Goal: Information Seeking & Learning: Learn about a topic

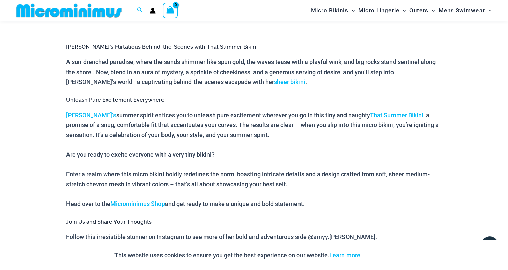
scroll to position [296, 0]
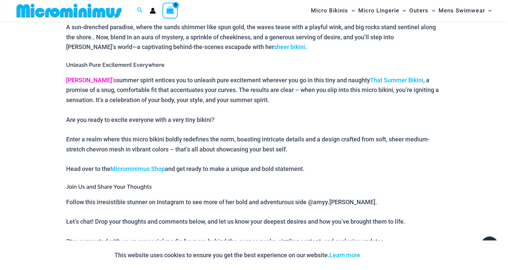
click at [74, 78] on link "Amy’s" at bounding box center [91, 80] width 50 height 7
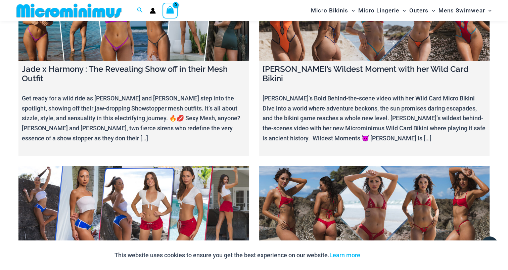
scroll to position [4127, 0]
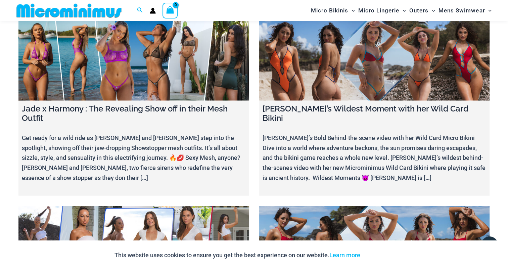
click at [314, 206] on link at bounding box center [374, 246] width 231 height 81
click at [115, 206] on link at bounding box center [133, 246] width 231 height 81
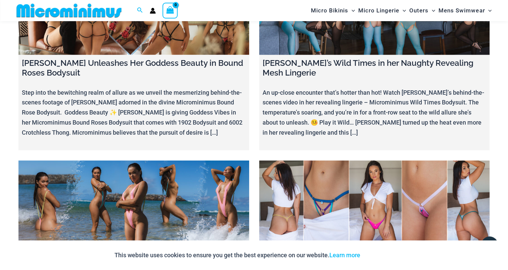
scroll to position [3791, 0]
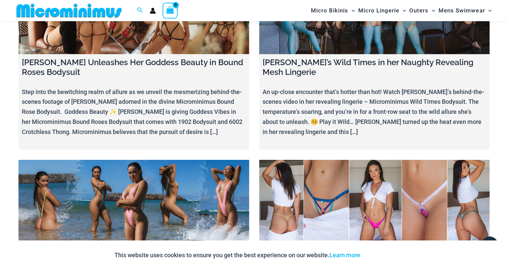
click at [134, 159] on link at bounding box center [133, 199] width 231 height 81
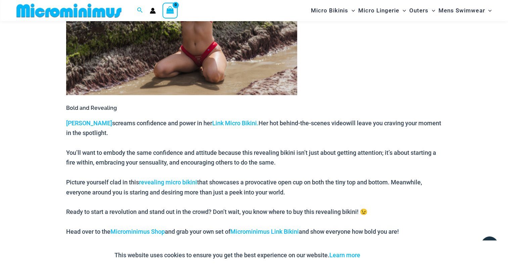
scroll to position [397, 0]
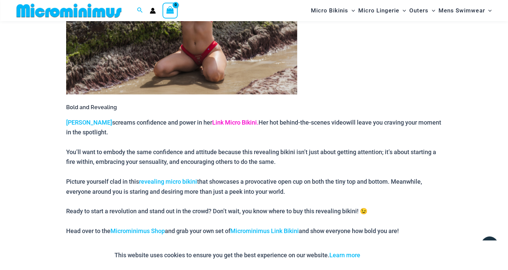
click at [214, 120] on link "Link Micro Bikini." at bounding box center [235, 122] width 46 height 7
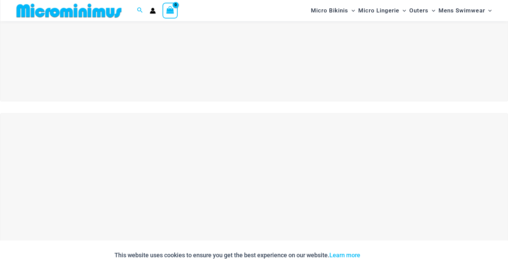
scroll to position [226, 0]
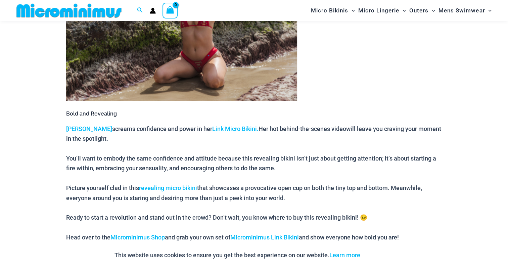
scroll to position [397, 0]
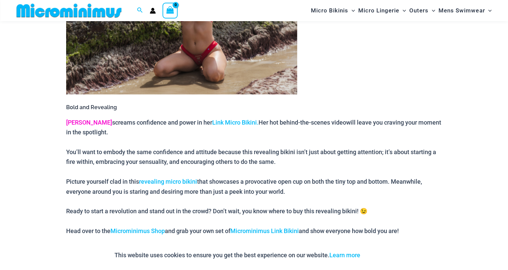
click at [70, 119] on link "[PERSON_NAME]" at bounding box center [89, 122] width 46 height 7
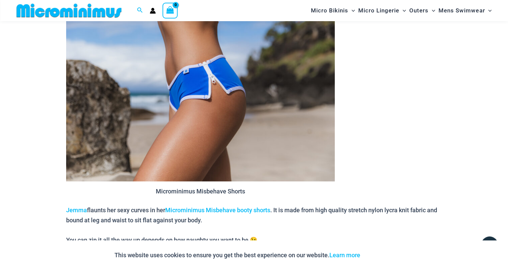
scroll to position [399, 0]
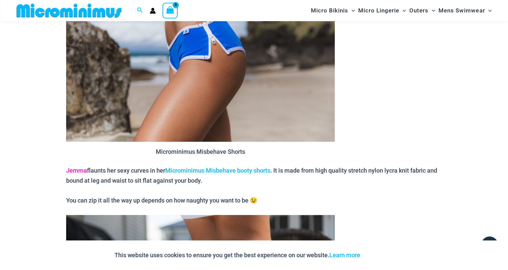
click at [75, 170] on link "Jemma" at bounding box center [76, 170] width 21 height 7
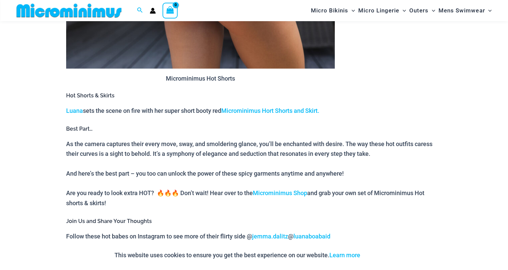
scroll to position [728, 0]
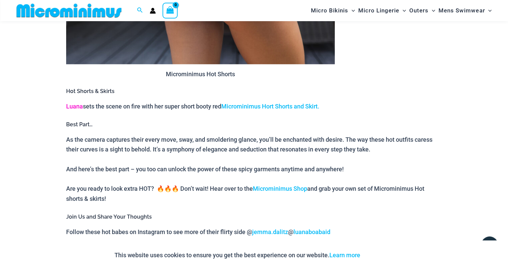
click at [75, 105] on link "Luana" at bounding box center [74, 106] width 17 height 7
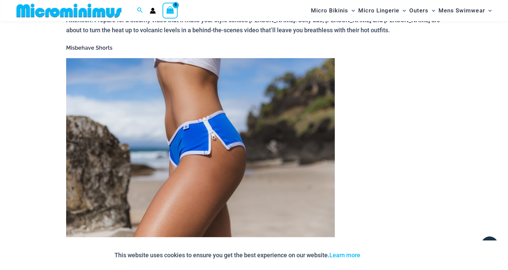
scroll to position [292, 0]
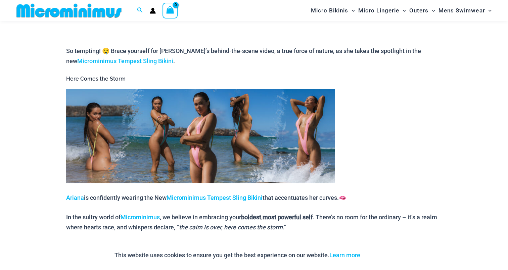
scroll to position [297, 0]
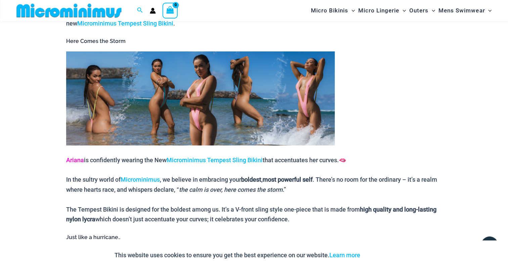
click at [78, 161] on link "Ariana" at bounding box center [75, 159] width 18 height 7
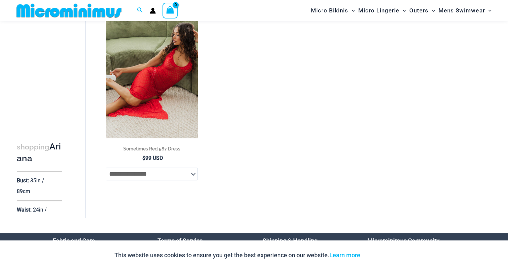
scroll to position [262, 0]
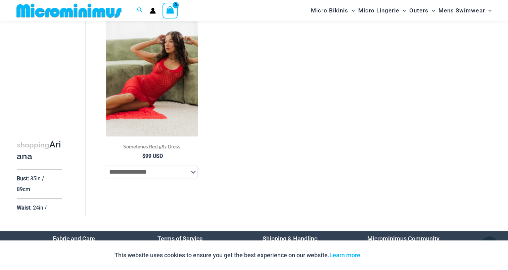
click at [158, 90] on img at bounding box center [152, 67] width 92 height 138
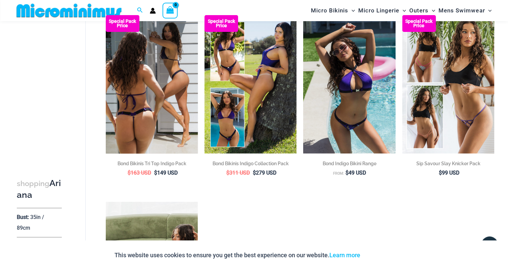
scroll to position [61, 0]
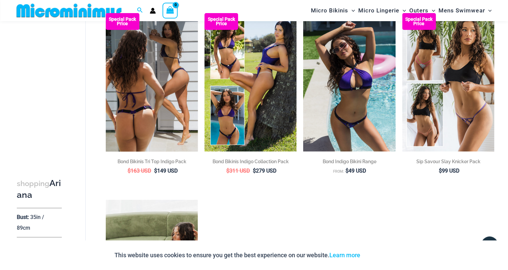
click at [174, 90] on img at bounding box center [152, 82] width 92 height 138
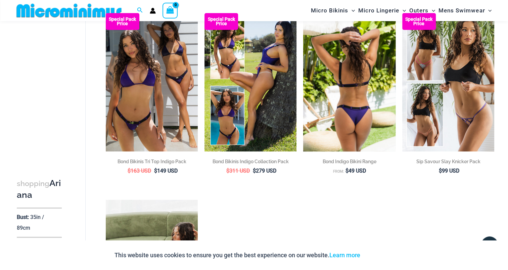
click at [340, 101] on img at bounding box center [349, 82] width 92 height 138
click at [354, 101] on img at bounding box center [349, 82] width 92 height 138
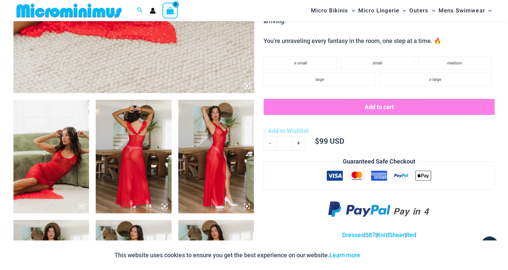
scroll to position [349, 0]
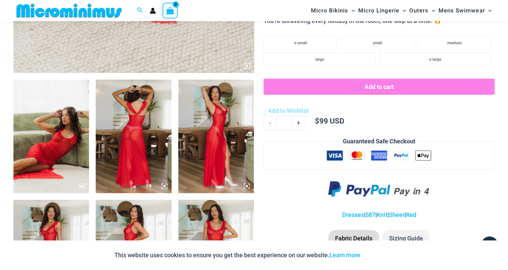
click at [70, 117] on img at bounding box center [51, 136] width 76 height 113
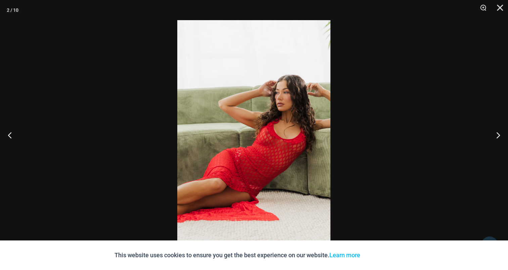
click at [273, 108] on img at bounding box center [253, 135] width 153 height 230
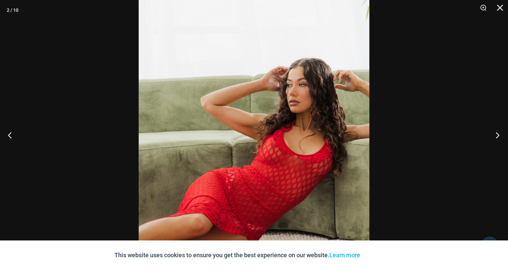
click at [500, 132] on button "Next" at bounding box center [495, 135] width 25 height 34
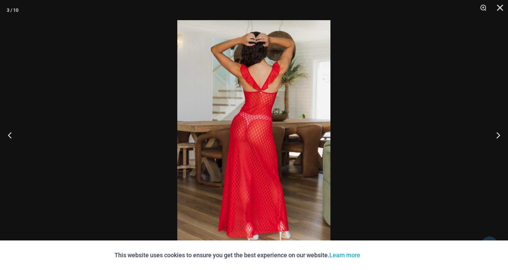
click at [260, 98] on img at bounding box center [253, 135] width 153 height 230
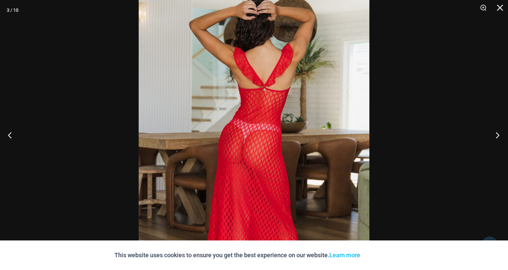
click at [498, 135] on button "Next" at bounding box center [495, 135] width 25 height 34
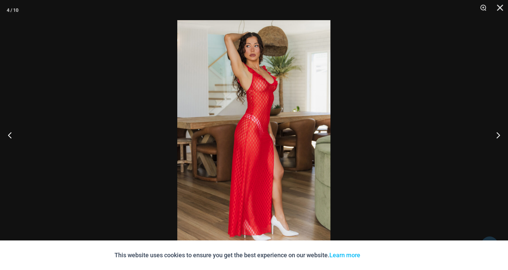
click at [251, 97] on img at bounding box center [253, 135] width 153 height 230
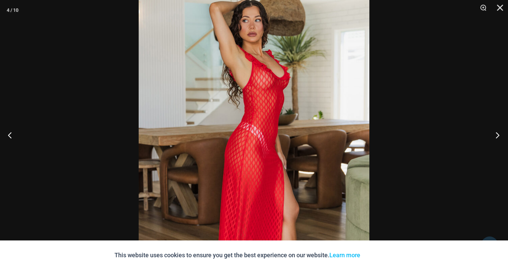
click at [500, 135] on button "Next" at bounding box center [495, 135] width 25 height 34
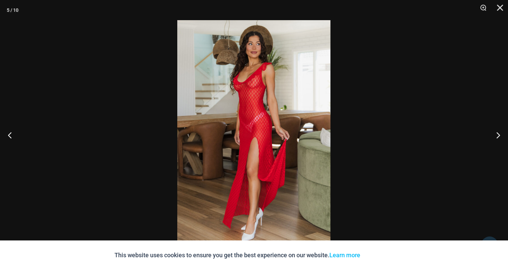
click at [246, 95] on img at bounding box center [253, 135] width 153 height 230
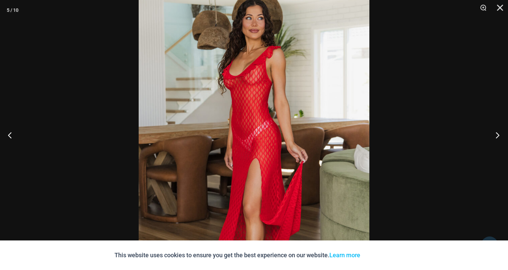
click at [500, 132] on button "Next" at bounding box center [495, 135] width 25 height 34
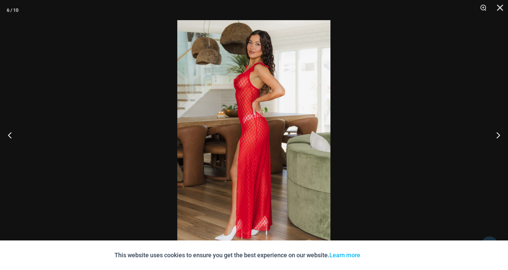
click at [253, 113] on img at bounding box center [253, 135] width 153 height 230
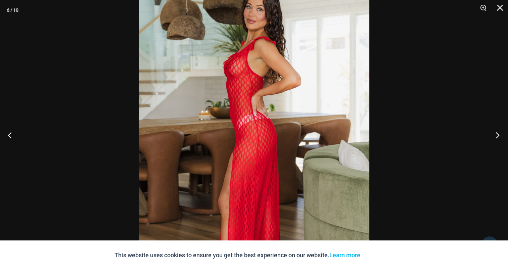
click at [494, 132] on button "Next" at bounding box center [495, 135] width 25 height 34
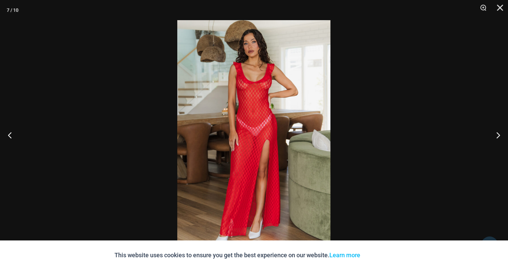
click at [236, 103] on img at bounding box center [253, 135] width 153 height 230
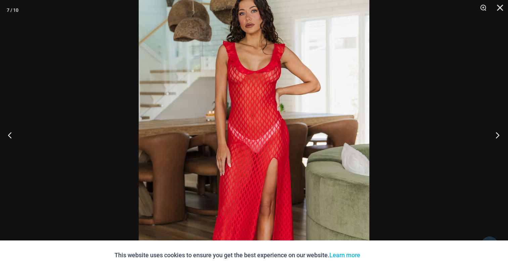
click at [497, 129] on button "Next" at bounding box center [495, 135] width 25 height 34
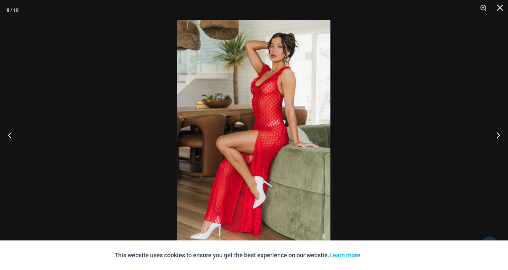
click at [248, 105] on img at bounding box center [253, 135] width 153 height 230
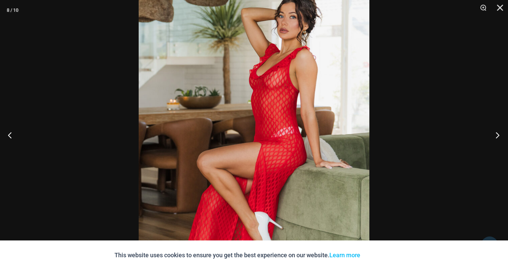
click at [497, 133] on button "Next" at bounding box center [495, 135] width 25 height 34
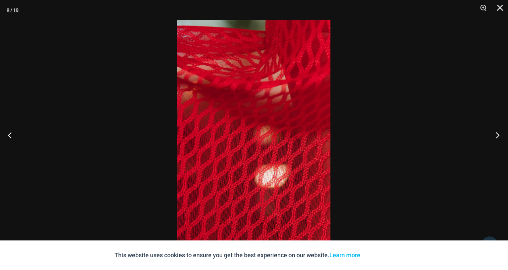
click at [501, 134] on button "Next" at bounding box center [495, 135] width 25 height 34
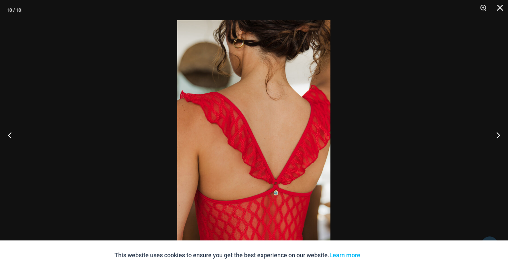
click at [290, 128] on img at bounding box center [253, 135] width 153 height 230
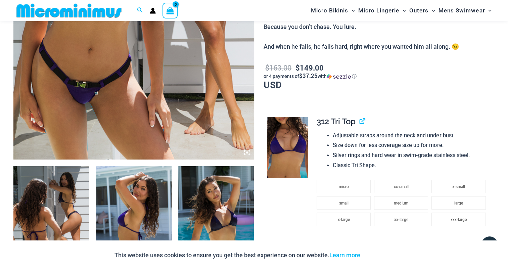
scroll to position [363, 0]
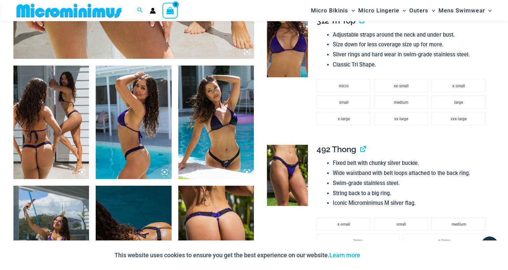
click at [53, 107] on img at bounding box center [51, 121] width 76 height 113
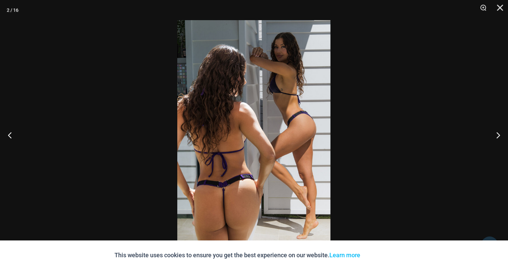
click at [236, 97] on img at bounding box center [253, 135] width 153 height 230
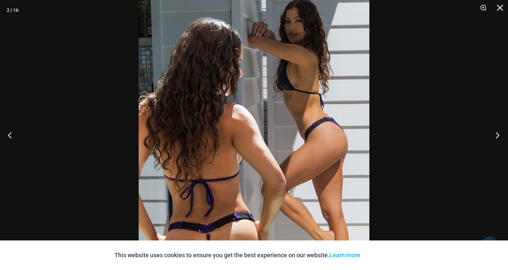
click at [500, 134] on button "Next" at bounding box center [495, 135] width 25 height 34
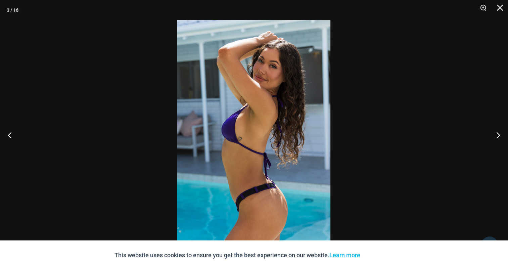
click at [271, 104] on img at bounding box center [253, 135] width 153 height 230
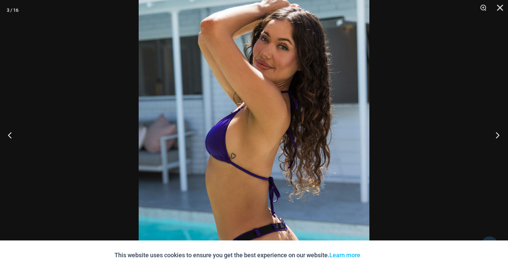
click at [497, 133] on button "Next" at bounding box center [495, 135] width 25 height 34
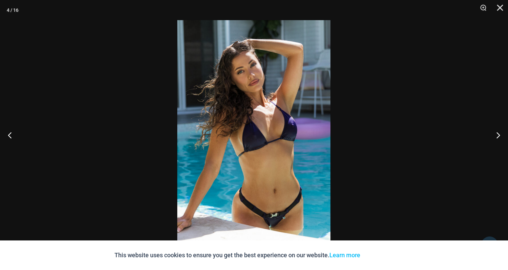
click at [247, 101] on img at bounding box center [253, 135] width 153 height 230
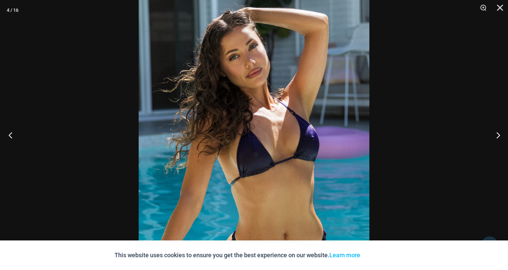
click at [14, 134] on button "Previous" at bounding box center [12, 135] width 25 height 34
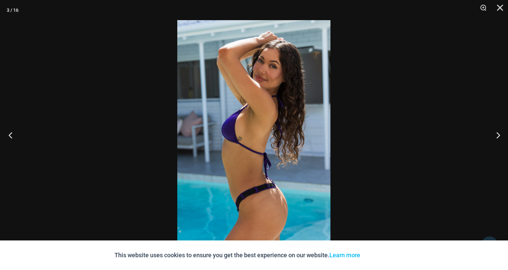
click at [14, 134] on button "Previous" at bounding box center [12, 135] width 25 height 34
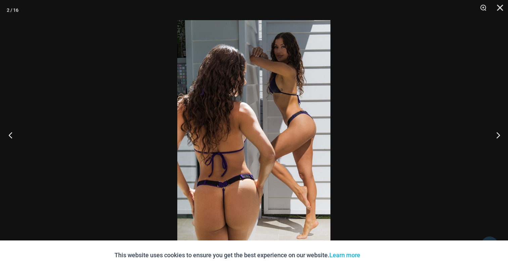
click at [14, 134] on button "Previous" at bounding box center [12, 135] width 25 height 34
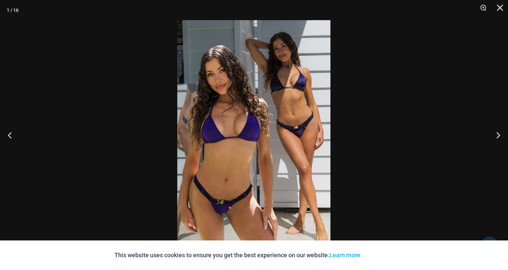
click at [246, 108] on img at bounding box center [253, 135] width 153 height 230
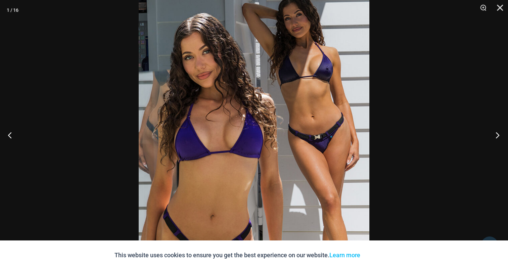
click at [496, 129] on button "Next" at bounding box center [495, 135] width 25 height 34
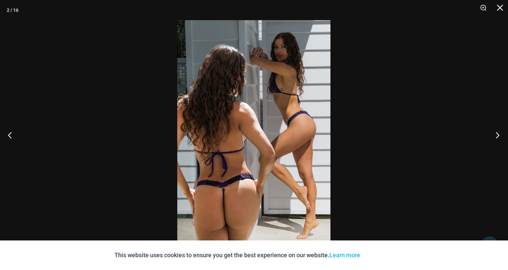
click at [496, 129] on button "Next" at bounding box center [495, 135] width 25 height 34
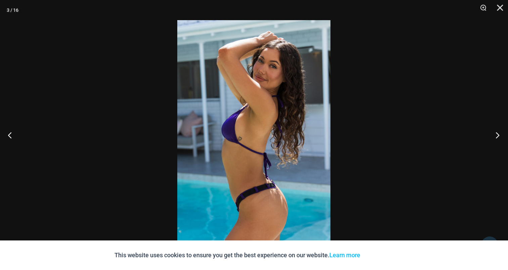
click at [496, 129] on button "Next" at bounding box center [495, 135] width 25 height 34
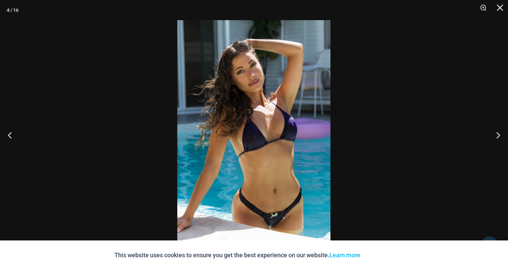
click at [254, 108] on img at bounding box center [253, 135] width 153 height 230
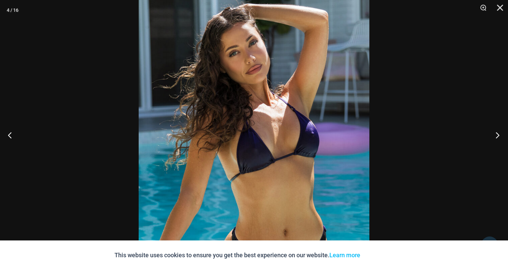
click at [494, 137] on button "Next" at bounding box center [495, 135] width 25 height 34
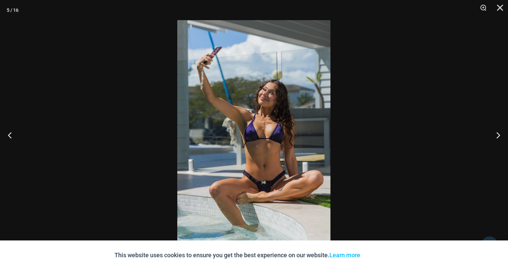
click at [271, 107] on img at bounding box center [253, 135] width 153 height 230
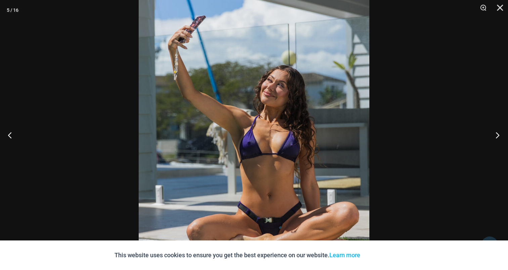
click at [499, 133] on button "Next" at bounding box center [495, 135] width 25 height 34
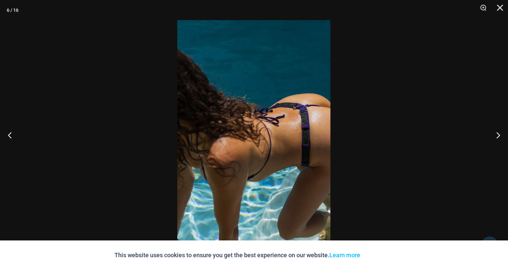
click at [274, 105] on img at bounding box center [253, 135] width 153 height 230
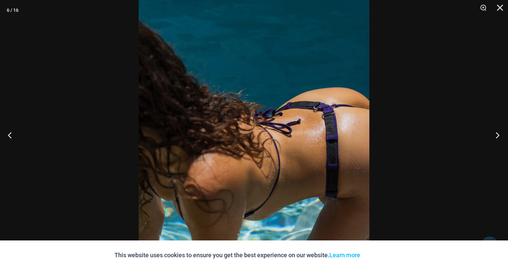
click at [497, 130] on button "Next" at bounding box center [495, 135] width 25 height 34
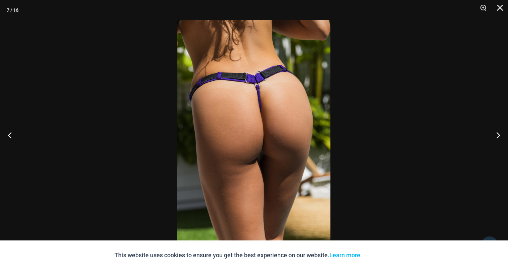
click at [257, 95] on img at bounding box center [253, 135] width 153 height 230
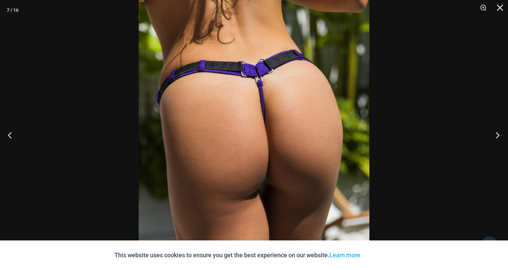
click at [496, 136] on button "Next" at bounding box center [495, 135] width 25 height 34
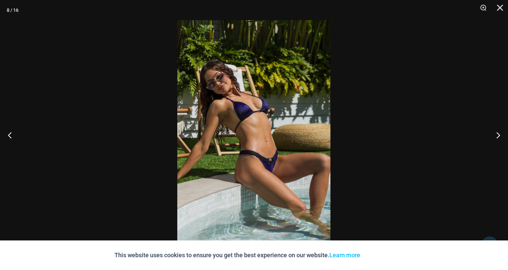
click at [287, 110] on img at bounding box center [253, 135] width 153 height 230
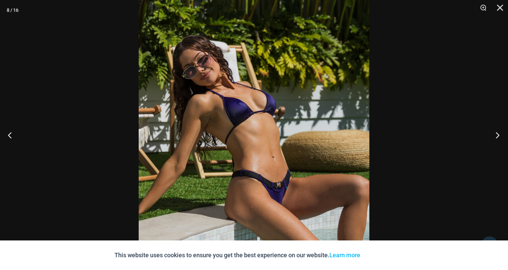
click at [495, 136] on button "Next" at bounding box center [495, 135] width 25 height 34
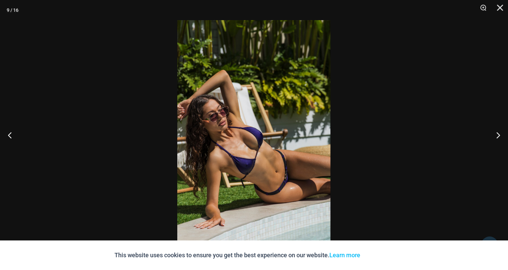
click at [264, 86] on img at bounding box center [253, 135] width 153 height 230
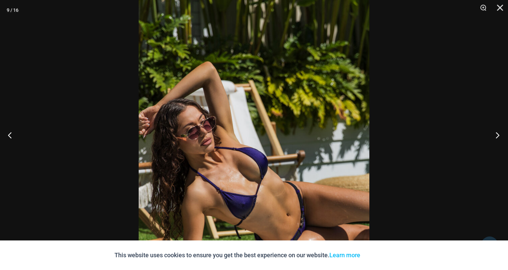
click at [501, 130] on button "Next" at bounding box center [495, 135] width 25 height 34
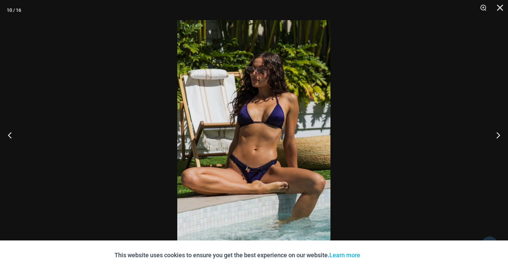
click at [289, 105] on img at bounding box center [253, 135] width 153 height 230
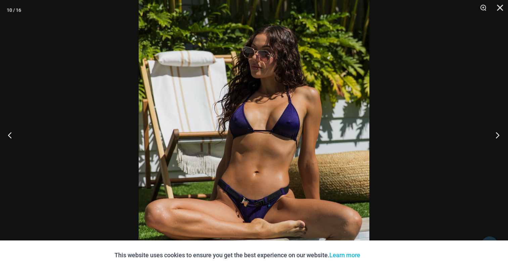
click at [498, 132] on button "Next" at bounding box center [495, 135] width 25 height 34
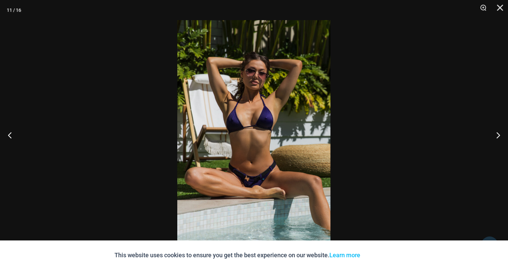
click at [275, 107] on img at bounding box center [253, 135] width 153 height 230
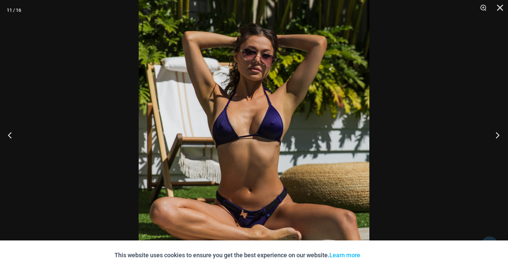
click at [503, 131] on button "Next" at bounding box center [495, 135] width 25 height 34
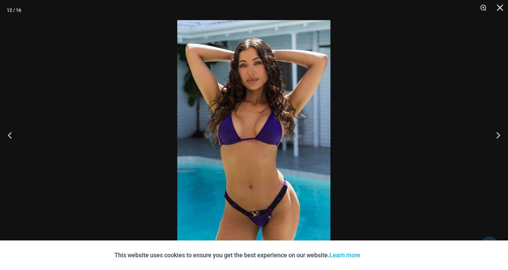
click at [255, 116] on img at bounding box center [253, 135] width 153 height 230
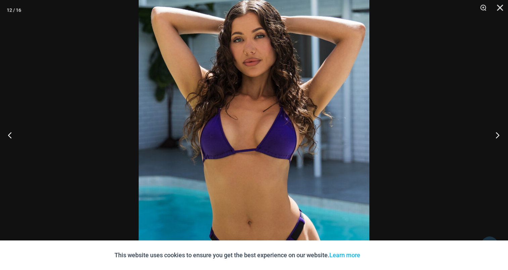
click at [500, 133] on button "Next" at bounding box center [495, 135] width 25 height 34
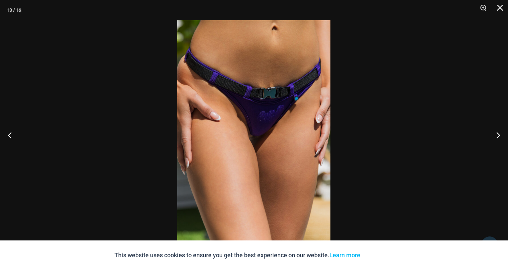
click at [281, 110] on img at bounding box center [253, 135] width 153 height 230
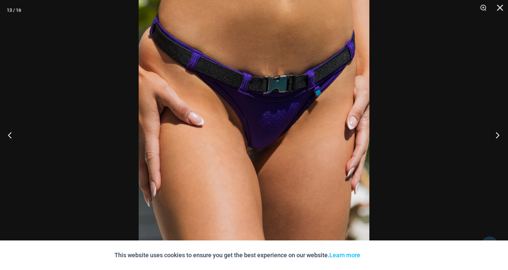
click at [495, 130] on button "Next" at bounding box center [495, 135] width 25 height 34
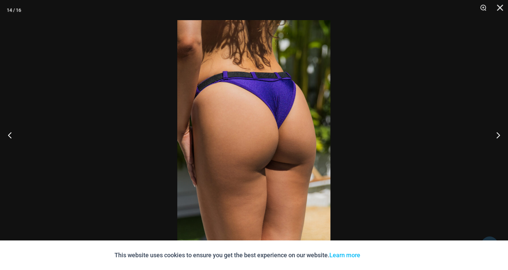
click at [279, 103] on img at bounding box center [253, 135] width 153 height 230
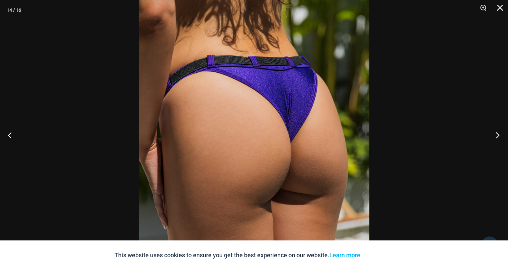
click at [494, 132] on button "Next" at bounding box center [495, 135] width 25 height 34
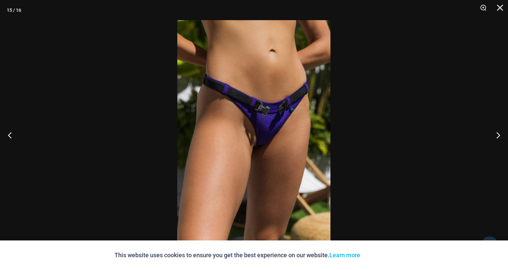
click at [265, 109] on img at bounding box center [253, 135] width 153 height 230
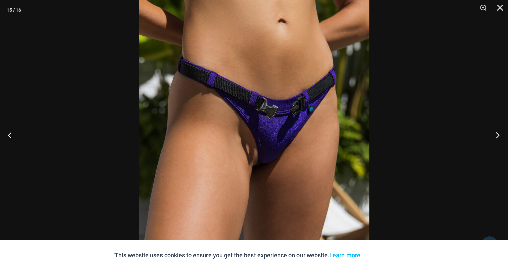
click at [498, 134] on button "Next" at bounding box center [495, 135] width 25 height 34
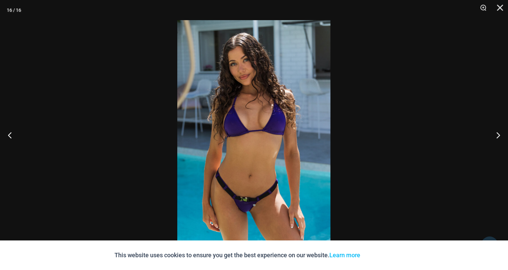
click at [287, 100] on img at bounding box center [253, 135] width 153 height 230
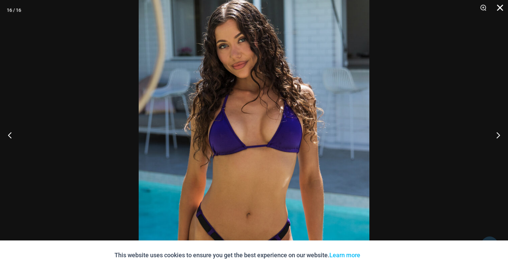
click at [503, 6] on button "Close" at bounding box center [497, 10] width 17 height 20
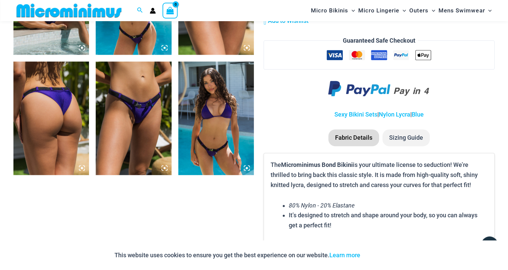
scroll to position [766, 0]
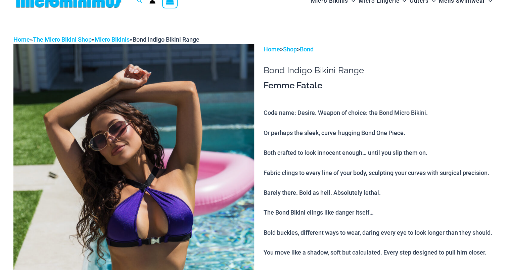
scroll to position [195, 0]
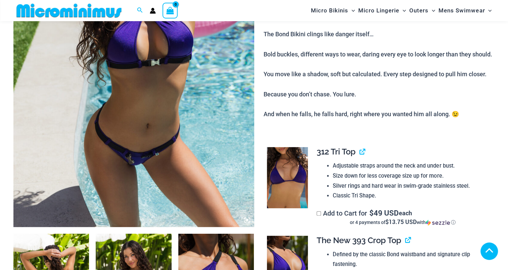
click at [289, 147] on img at bounding box center [287, 177] width 41 height 61
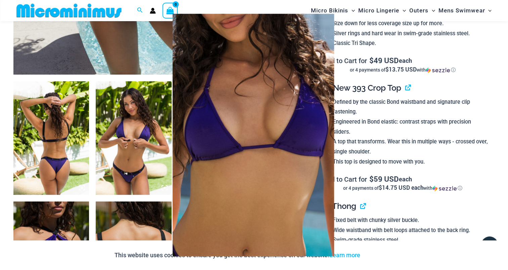
scroll to position [396, 0]
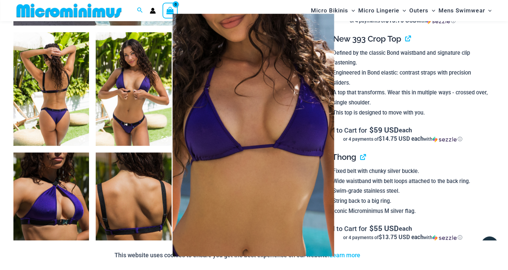
click at [503, 82] on div at bounding box center [254, 135] width 508 height 270
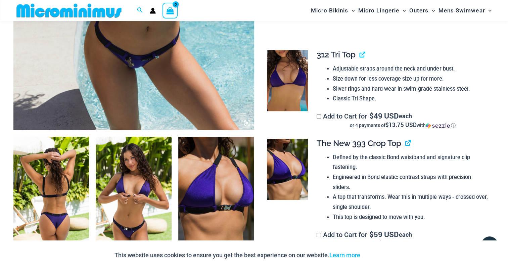
scroll to position [296, 0]
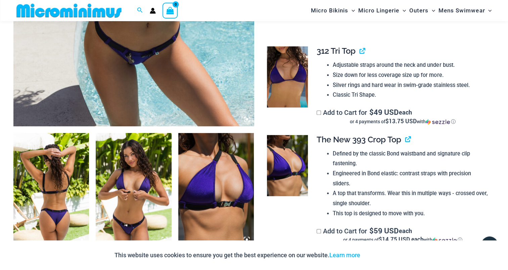
click at [290, 155] on img at bounding box center [287, 165] width 41 height 61
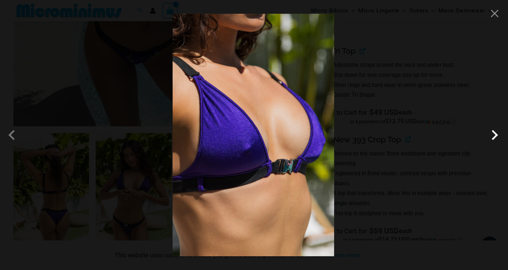
click at [495, 132] on span at bounding box center [494, 135] width 20 height 20
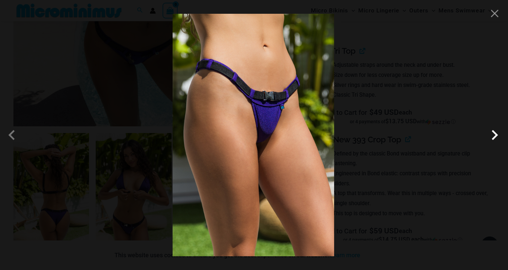
click at [493, 131] on span at bounding box center [494, 135] width 20 height 20
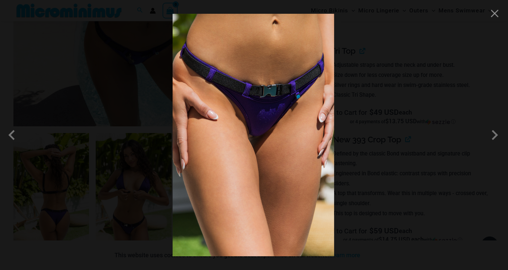
click at [268, 92] on img at bounding box center [253, 135] width 161 height 242
click at [495, 13] on button "Close" at bounding box center [494, 13] width 10 height 10
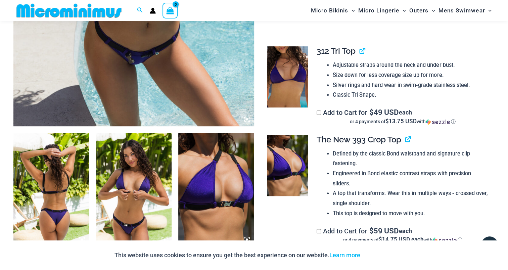
click at [47, 159] on img at bounding box center [51, 189] width 76 height 113
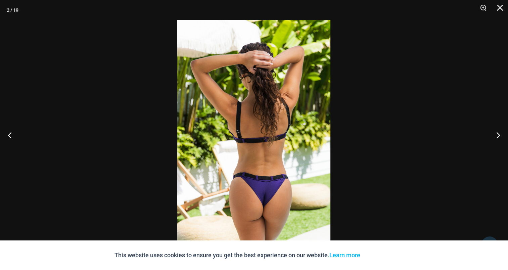
click at [266, 111] on img at bounding box center [253, 135] width 153 height 230
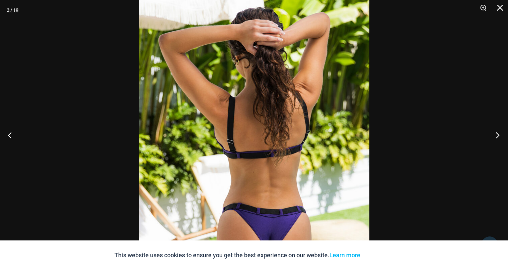
click at [502, 133] on button "Next" at bounding box center [495, 135] width 25 height 34
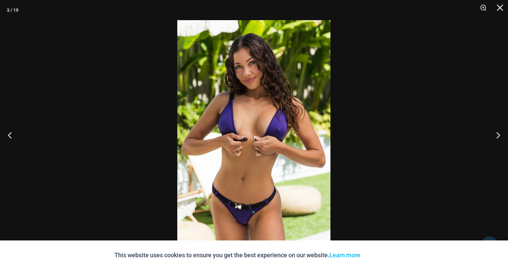
click at [260, 99] on img at bounding box center [253, 135] width 153 height 230
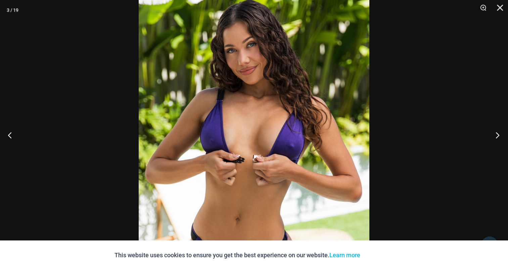
click at [497, 132] on button "Next" at bounding box center [495, 135] width 25 height 34
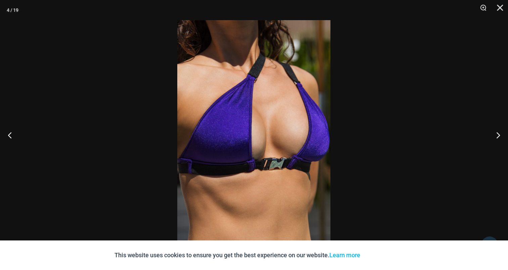
click at [239, 100] on img at bounding box center [253, 135] width 153 height 230
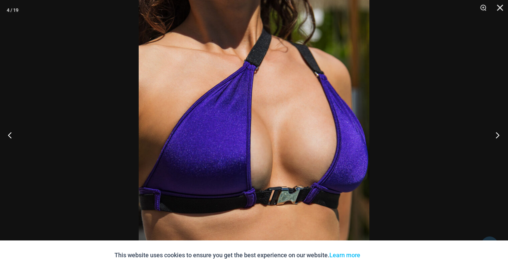
click at [500, 135] on button "Next" at bounding box center [495, 135] width 25 height 34
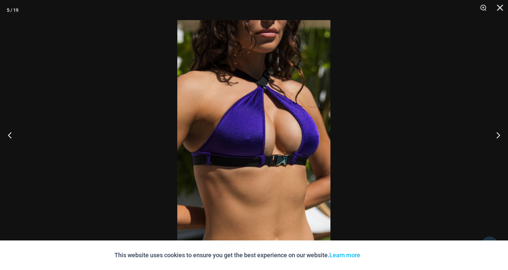
click at [274, 104] on img at bounding box center [253, 135] width 153 height 230
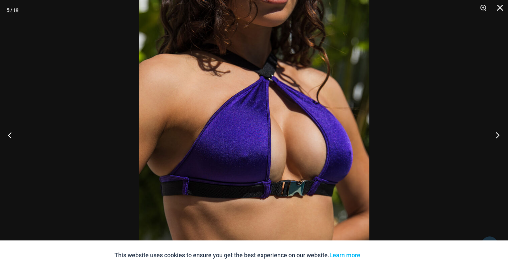
click at [498, 135] on button "Next" at bounding box center [495, 135] width 25 height 34
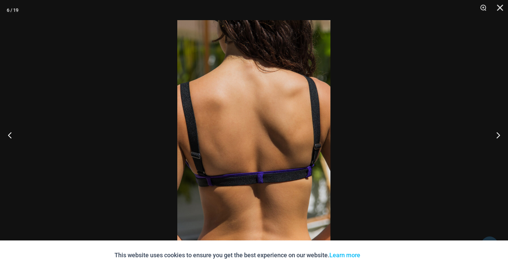
click at [263, 109] on img at bounding box center [253, 135] width 153 height 230
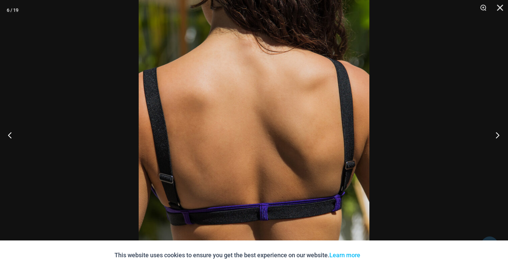
click at [501, 133] on button "Next" at bounding box center [495, 135] width 25 height 34
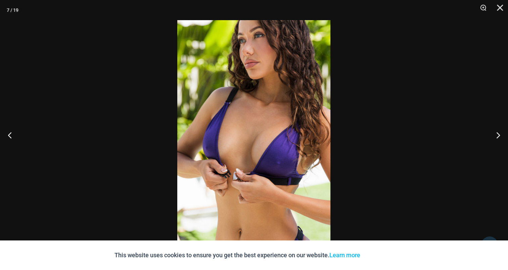
click at [251, 107] on img at bounding box center [253, 135] width 153 height 230
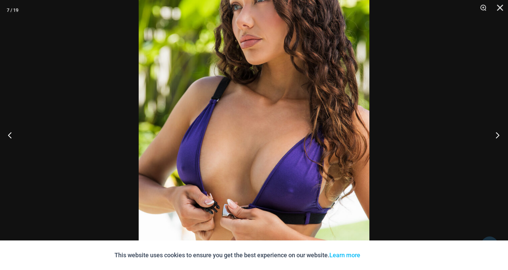
click at [500, 131] on button "Next" at bounding box center [495, 135] width 25 height 34
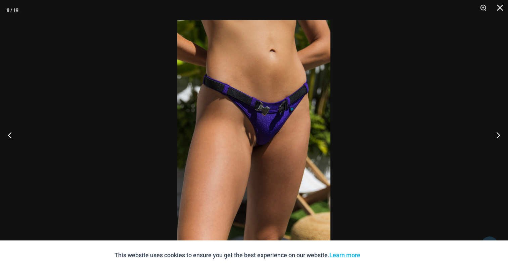
click at [250, 120] on img at bounding box center [253, 135] width 153 height 230
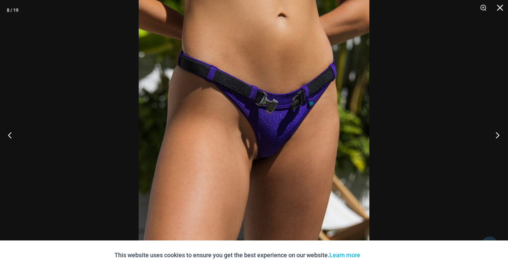
click at [498, 128] on button "Next" at bounding box center [495, 135] width 25 height 34
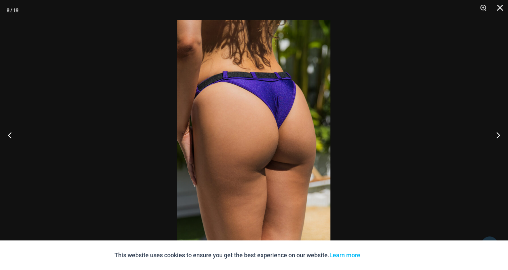
click at [256, 114] on img at bounding box center [253, 135] width 153 height 230
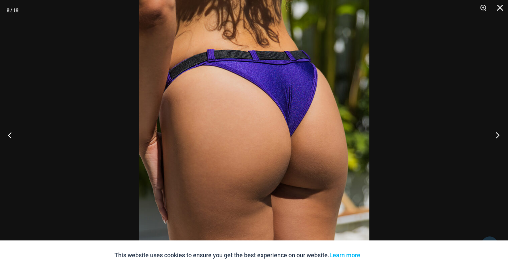
click at [498, 134] on button "Next" at bounding box center [495, 135] width 25 height 34
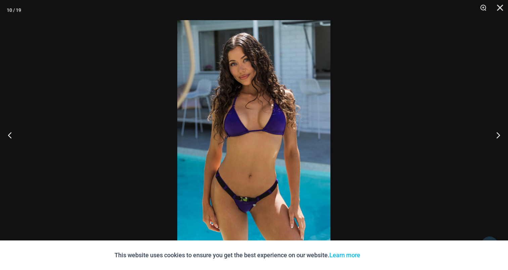
click at [241, 113] on img at bounding box center [253, 135] width 153 height 230
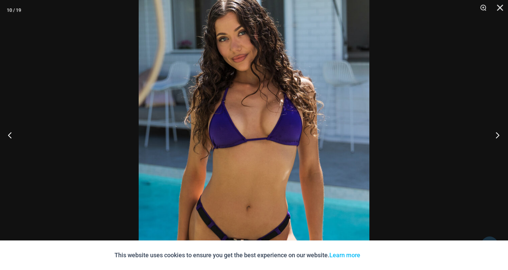
click at [499, 131] on button "Next" at bounding box center [495, 135] width 25 height 34
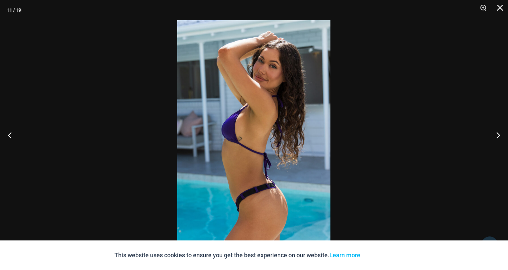
click at [270, 112] on img at bounding box center [253, 135] width 153 height 230
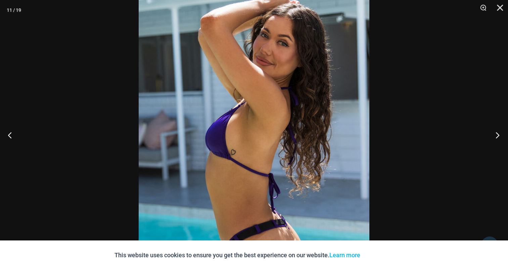
click at [494, 134] on button "Next" at bounding box center [495, 135] width 25 height 34
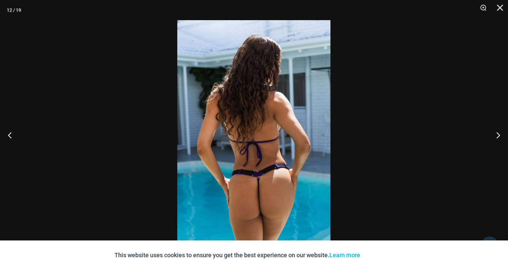
click at [291, 95] on img at bounding box center [253, 135] width 153 height 230
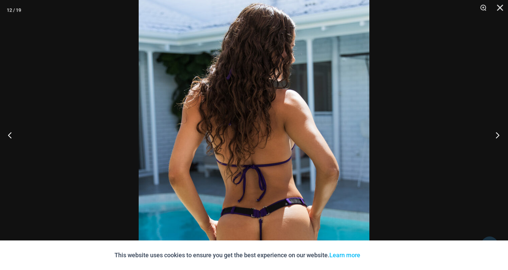
click at [501, 128] on button "Next" at bounding box center [495, 135] width 25 height 34
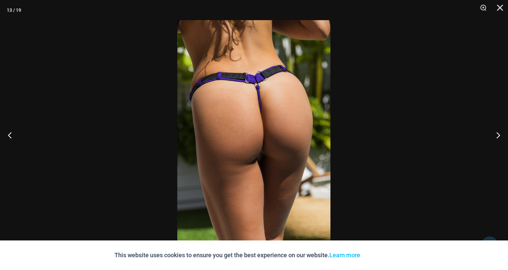
click at [224, 119] on img at bounding box center [253, 135] width 153 height 230
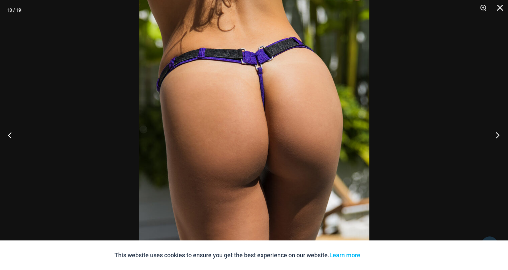
click at [497, 133] on button "Next" at bounding box center [495, 135] width 25 height 34
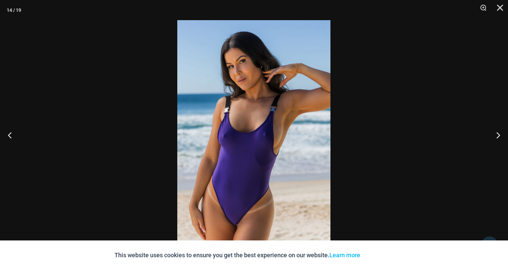
click at [189, 86] on img at bounding box center [253, 135] width 153 height 230
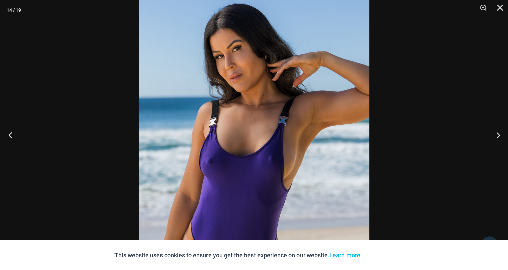
click at [11, 130] on button "Previous" at bounding box center [12, 135] width 25 height 34
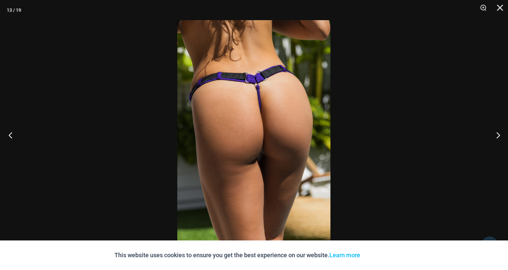
click at [13, 135] on button "Previous" at bounding box center [12, 135] width 25 height 34
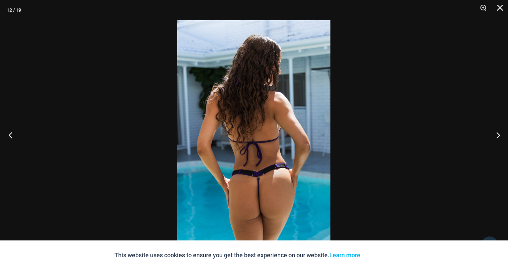
click at [13, 135] on button "Previous" at bounding box center [12, 135] width 25 height 34
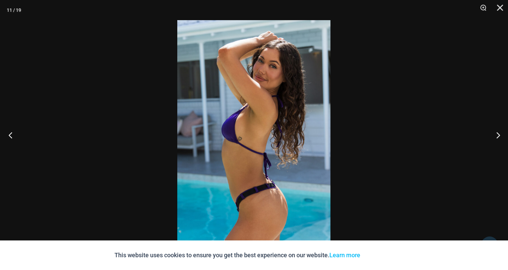
click at [13, 135] on button "Previous" at bounding box center [12, 135] width 25 height 34
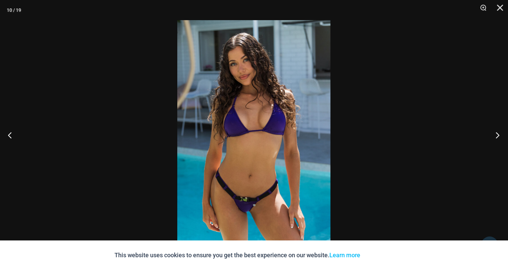
click at [497, 133] on button "Next" at bounding box center [495, 135] width 25 height 34
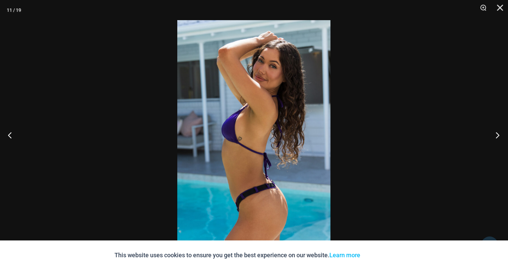
click at [497, 133] on button "Next" at bounding box center [495, 135] width 25 height 34
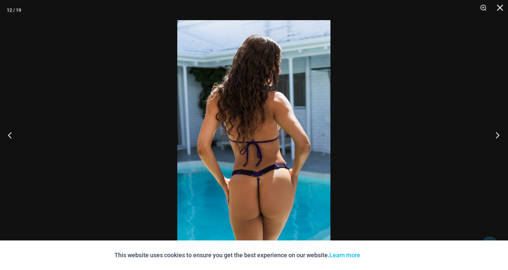
click at [494, 134] on button "Next" at bounding box center [495, 135] width 25 height 34
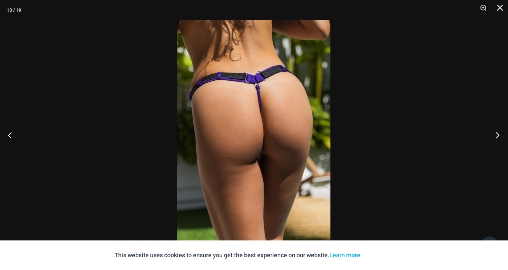
click at [496, 135] on button "Next" at bounding box center [495, 135] width 25 height 34
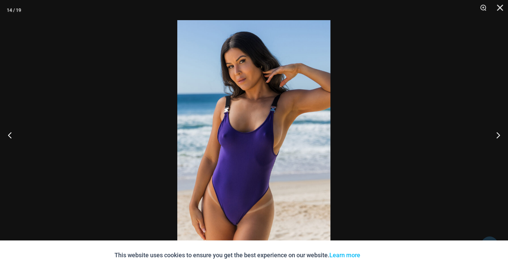
click at [253, 97] on img at bounding box center [253, 135] width 153 height 230
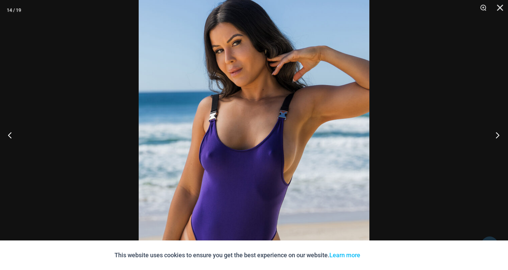
click at [498, 132] on button "Next" at bounding box center [495, 135] width 25 height 34
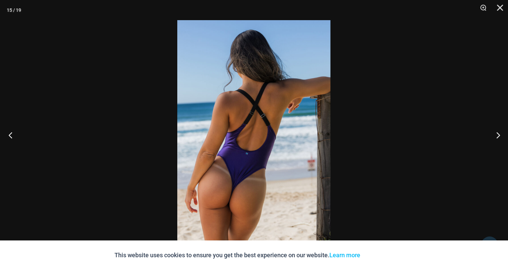
click at [13, 134] on button "Previous" at bounding box center [12, 135] width 25 height 34
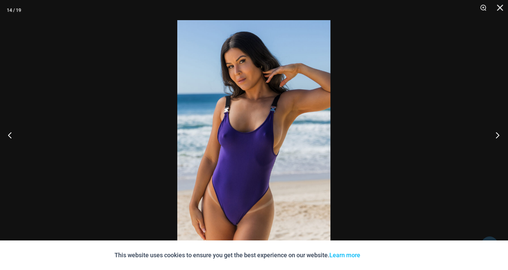
click at [497, 131] on button "Next" at bounding box center [495, 135] width 25 height 34
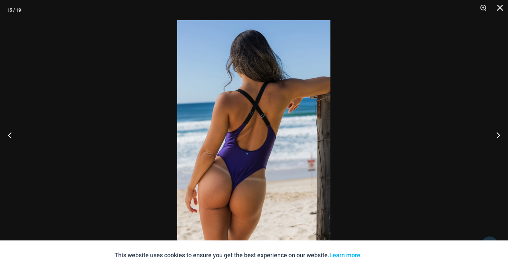
click at [247, 117] on img at bounding box center [253, 135] width 153 height 230
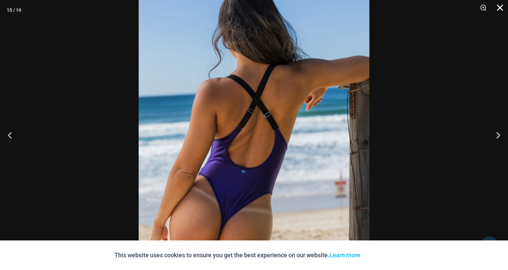
click at [500, 9] on button "Close" at bounding box center [497, 10] width 17 height 20
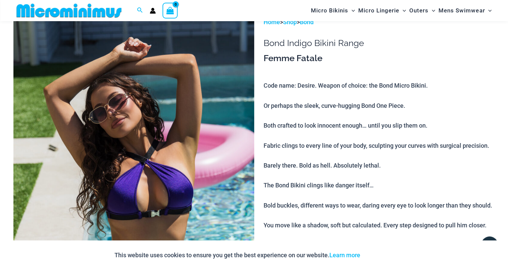
scroll to position [0, 0]
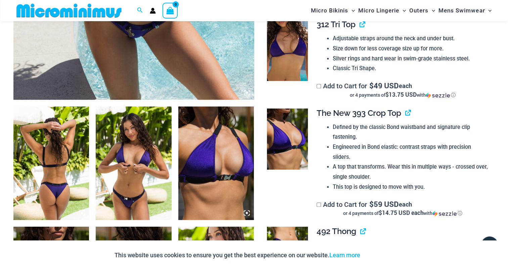
scroll to position [363, 0]
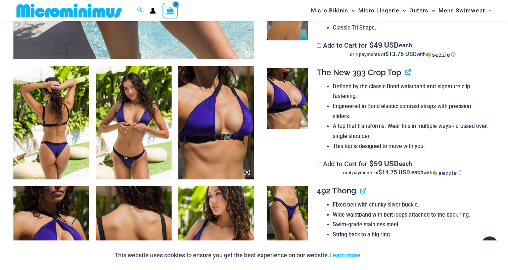
click at [37, 107] on img at bounding box center [51, 122] width 76 height 113
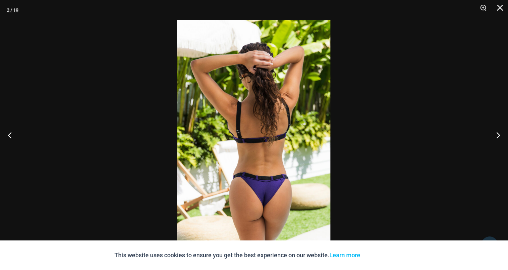
click at [270, 103] on img at bounding box center [253, 135] width 153 height 230
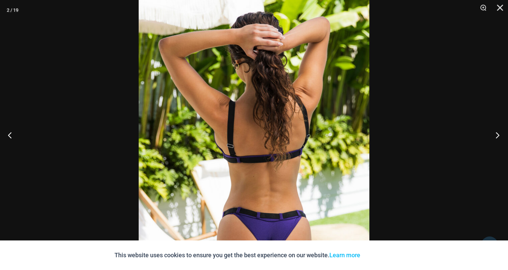
click at [496, 137] on button "Next" at bounding box center [495, 135] width 25 height 34
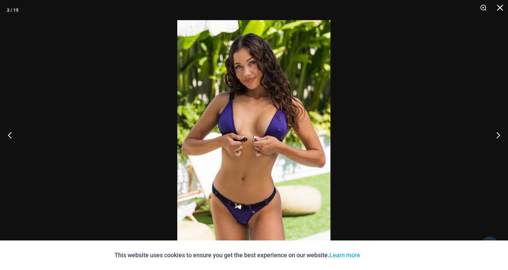
click at [240, 102] on img at bounding box center [253, 135] width 153 height 230
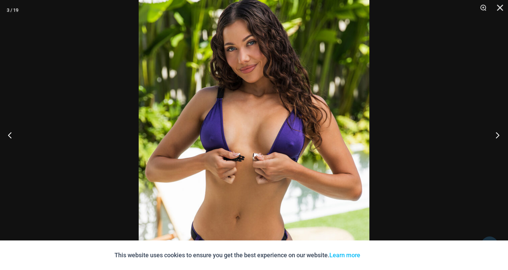
click at [499, 133] on button "Next" at bounding box center [495, 135] width 25 height 34
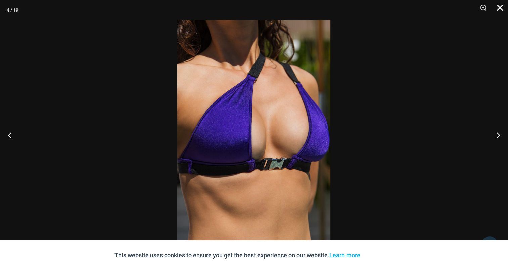
click at [499, 6] on button "Close" at bounding box center [497, 10] width 17 height 20
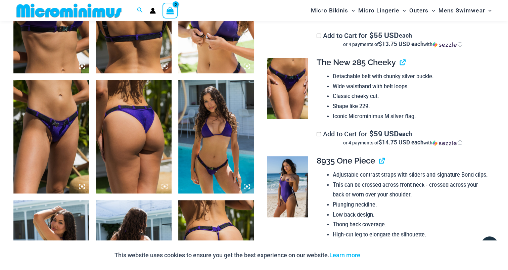
scroll to position [598, 0]
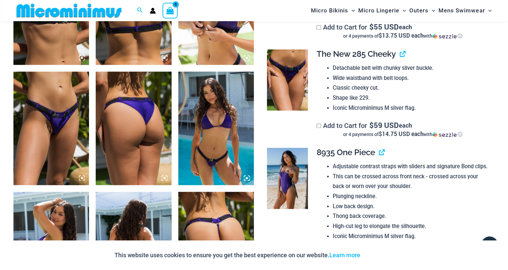
click at [214, 120] on img at bounding box center [216, 127] width 76 height 113
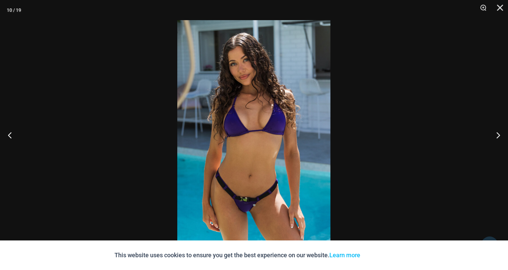
click at [214, 120] on img at bounding box center [253, 135] width 153 height 230
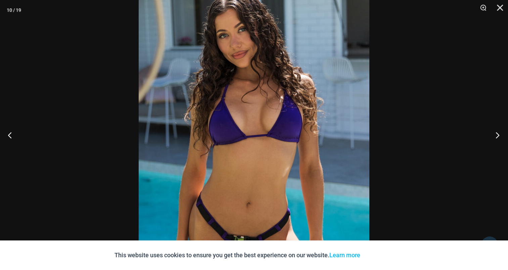
click at [498, 132] on button "Next" at bounding box center [495, 135] width 25 height 34
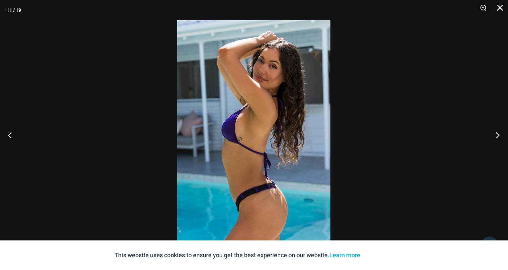
click at [500, 134] on button "Next" at bounding box center [495, 135] width 25 height 34
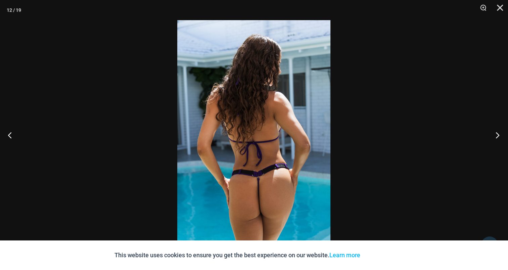
click at [500, 134] on button "Next" at bounding box center [495, 135] width 25 height 34
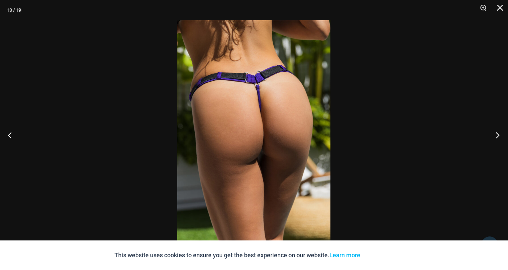
click at [500, 134] on button "Next" at bounding box center [495, 135] width 25 height 34
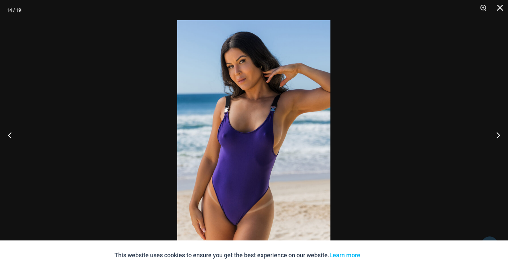
click at [226, 85] on img at bounding box center [253, 135] width 153 height 230
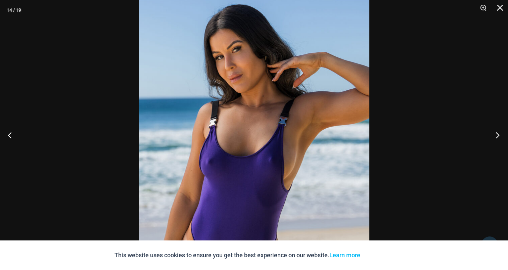
click at [498, 134] on button "Next" at bounding box center [495, 135] width 25 height 34
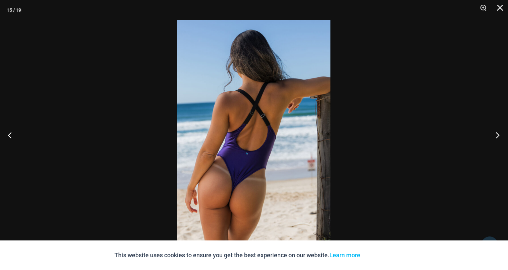
click at [494, 135] on button "Next" at bounding box center [495, 135] width 25 height 34
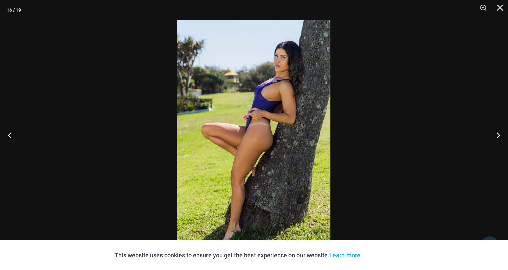
click at [268, 110] on img at bounding box center [253, 135] width 153 height 230
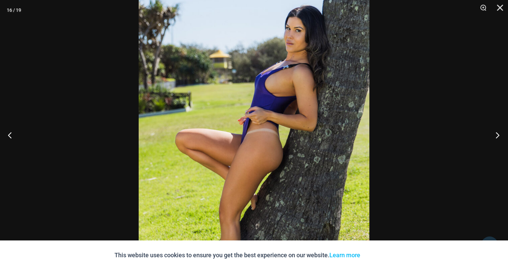
click at [496, 133] on button "Next" at bounding box center [495, 135] width 25 height 34
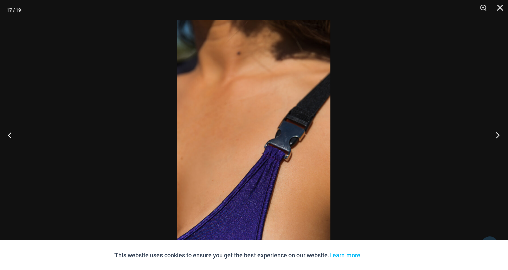
click at [496, 134] on button "Next" at bounding box center [495, 135] width 25 height 34
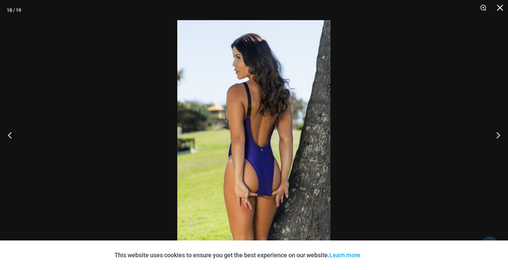
click at [261, 117] on img at bounding box center [253, 135] width 153 height 230
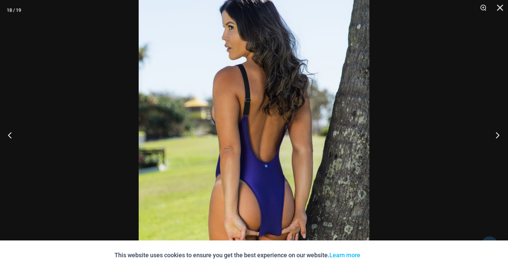
click at [498, 136] on button "Next" at bounding box center [495, 135] width 25 height 34
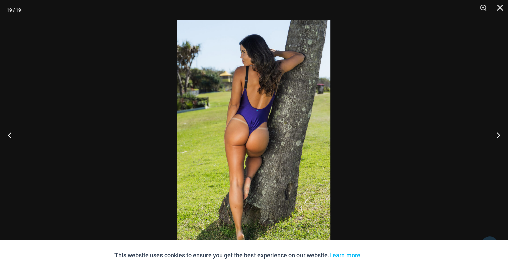
click at [273, 116] on img at bounding box center [253, 135] width 153 height 230
